Goal: Check status: Check status

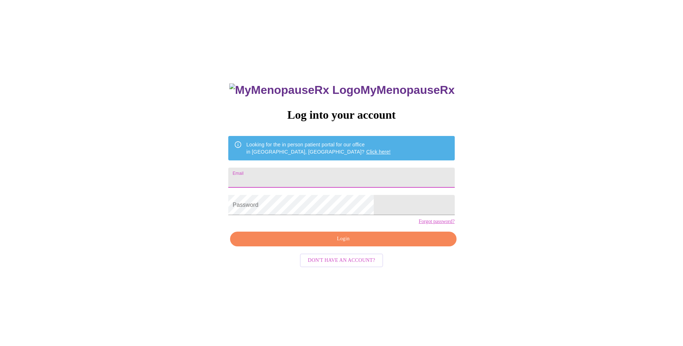
click at [320, 174] on input "Email" at bounding box center [341, 178] width 226 height 20
type input "[EMAIL_ADDRESS][DOMAIN_NAME]"
drag, startPoint x: 526, startPoint y: 228, endPoint x: 408, endPoint y: 236, distance: 118.6
click at [525, 228] on div "MyMenopauseRx Log into your account Looking for the in person patient portal fo…" at bounding box center [341, 210] width 677 height 415
click at [325, 244] on span "Login" at bounding box center [342, 239] width 209 height 9
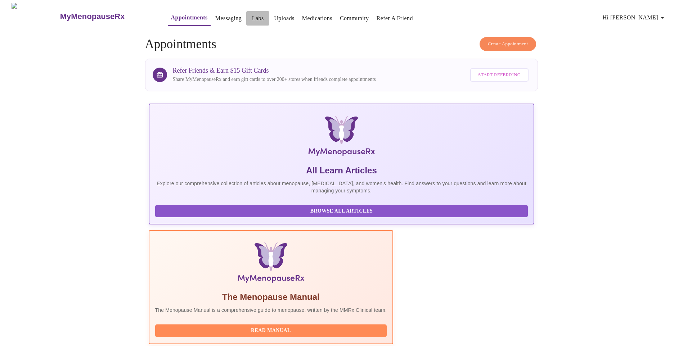
click at [249, 15] on span "Labs" at bounding box center [257, 18] width 17 height 10
click at [252, 17] on link "Labs" at bounding box center [258, 18] width 12 height 10
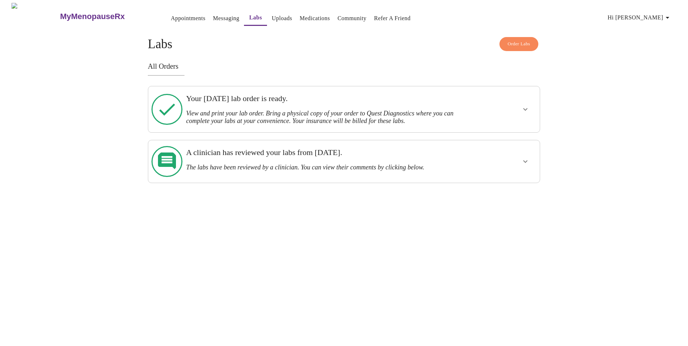
click at [236, 110] on h3 "View and print your lab order. Bring a physical copy of your order to Quest Dia…" at bounding box center [325, 117] width 278 height 15
click at [164, 154] on icon at bounding box center [167, 162] width 18 height 18
click at [525, 110] on icon "show more" at bounding box center [525, 109] width 9 height 9
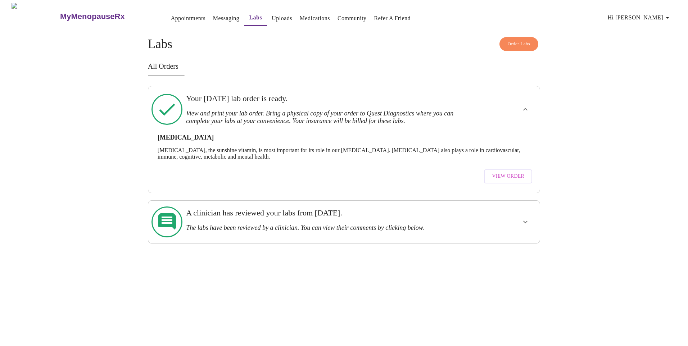
click at [501, 173] on span "View Order" at bounding box center [508, 176] width 32 height 9
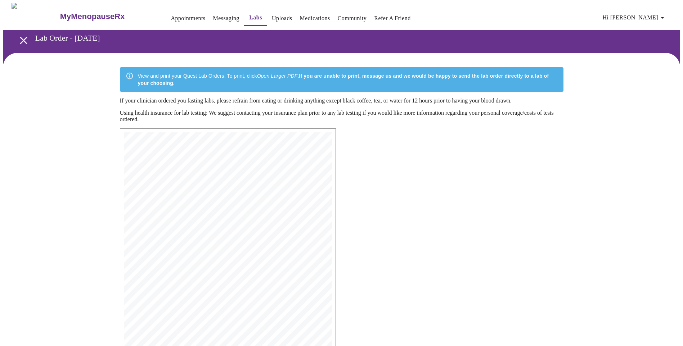
drag, startPoint x: 117, startPoint y: 132, endPoint x: 357, endPoint y: 196, distance: 248.8
click at [357, 196] on div "MyMenopauseRx Medical Group [STREET_ADDRESS] Phone: [PHONE_NUMBER] Fax: [PHONE_…" at bounding box center [341, 278] width 455 height 310
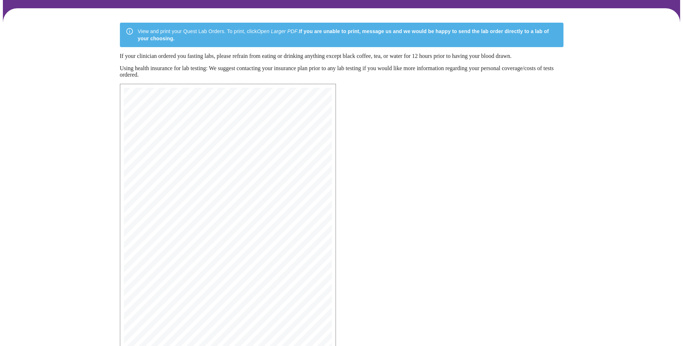
scroll to position [96, 0]
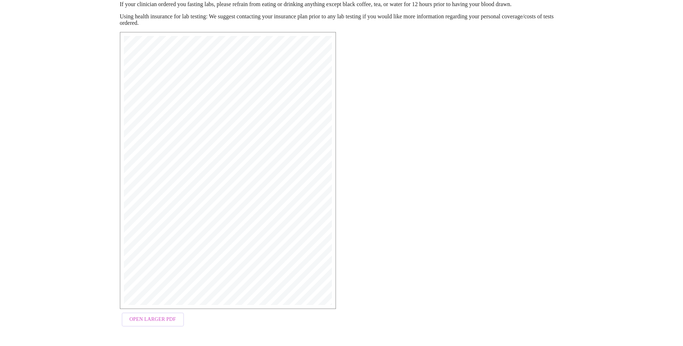
click at [162, 321] on span "Open Larger PDF" at bounding box center [153, 319] width 46 height 9
